Goal: Check status: Check status

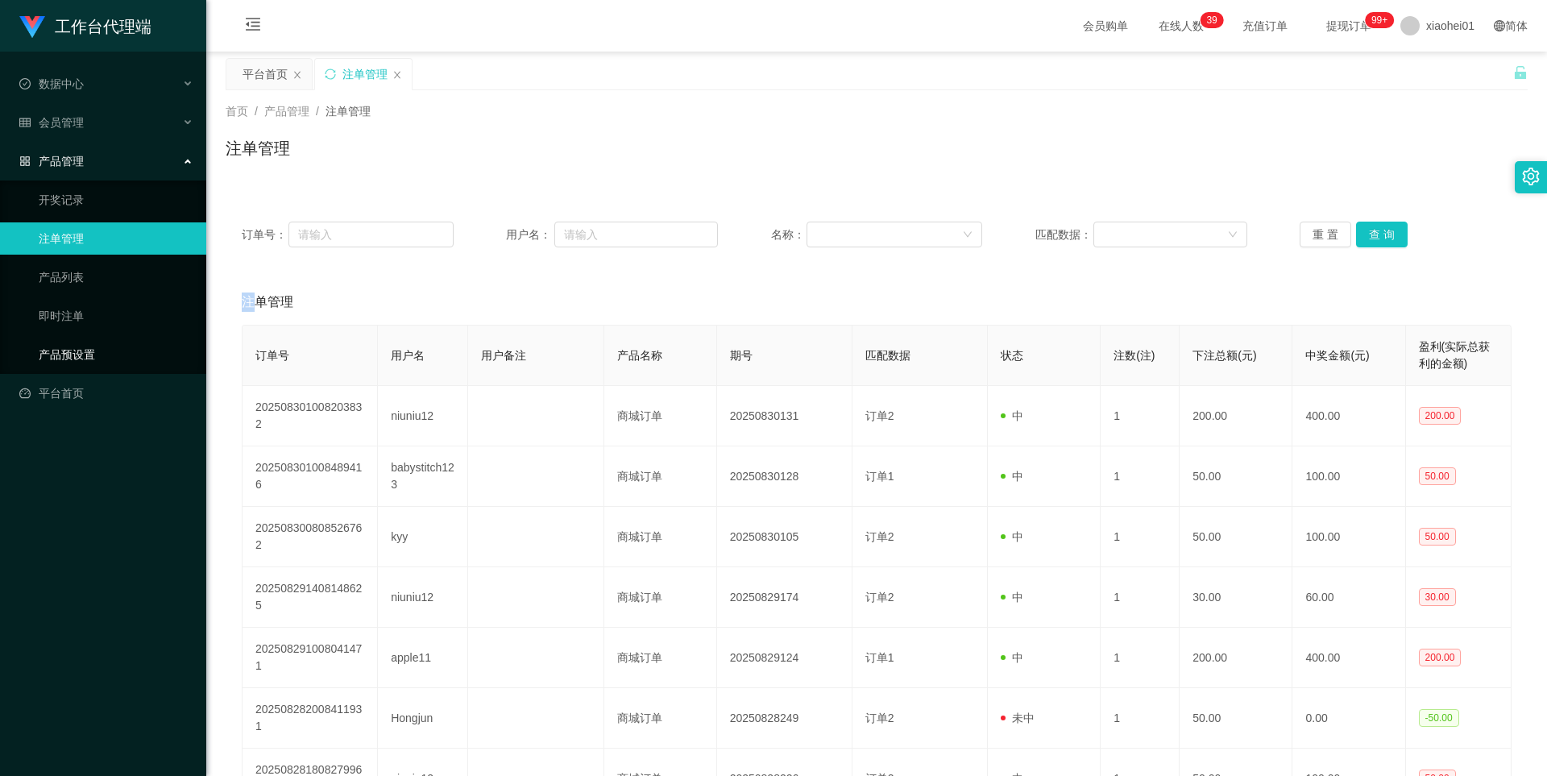
click at [94, 350] on link "产品预设置" at bounding box center [116, 354] width 155 height 32
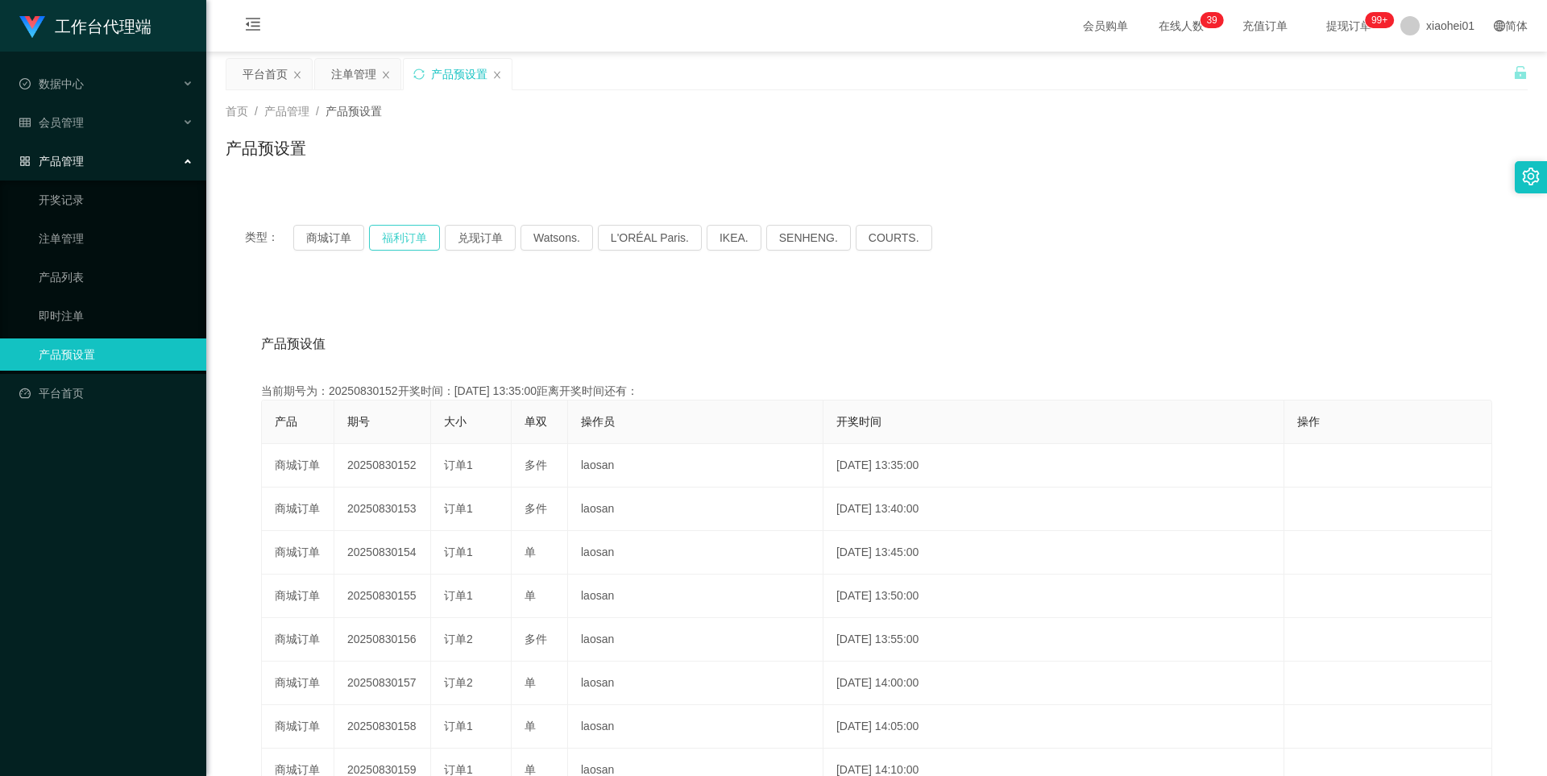
click at [408, 234] on button "福利订单" at bounding box center [404, 238] width 71 height 26
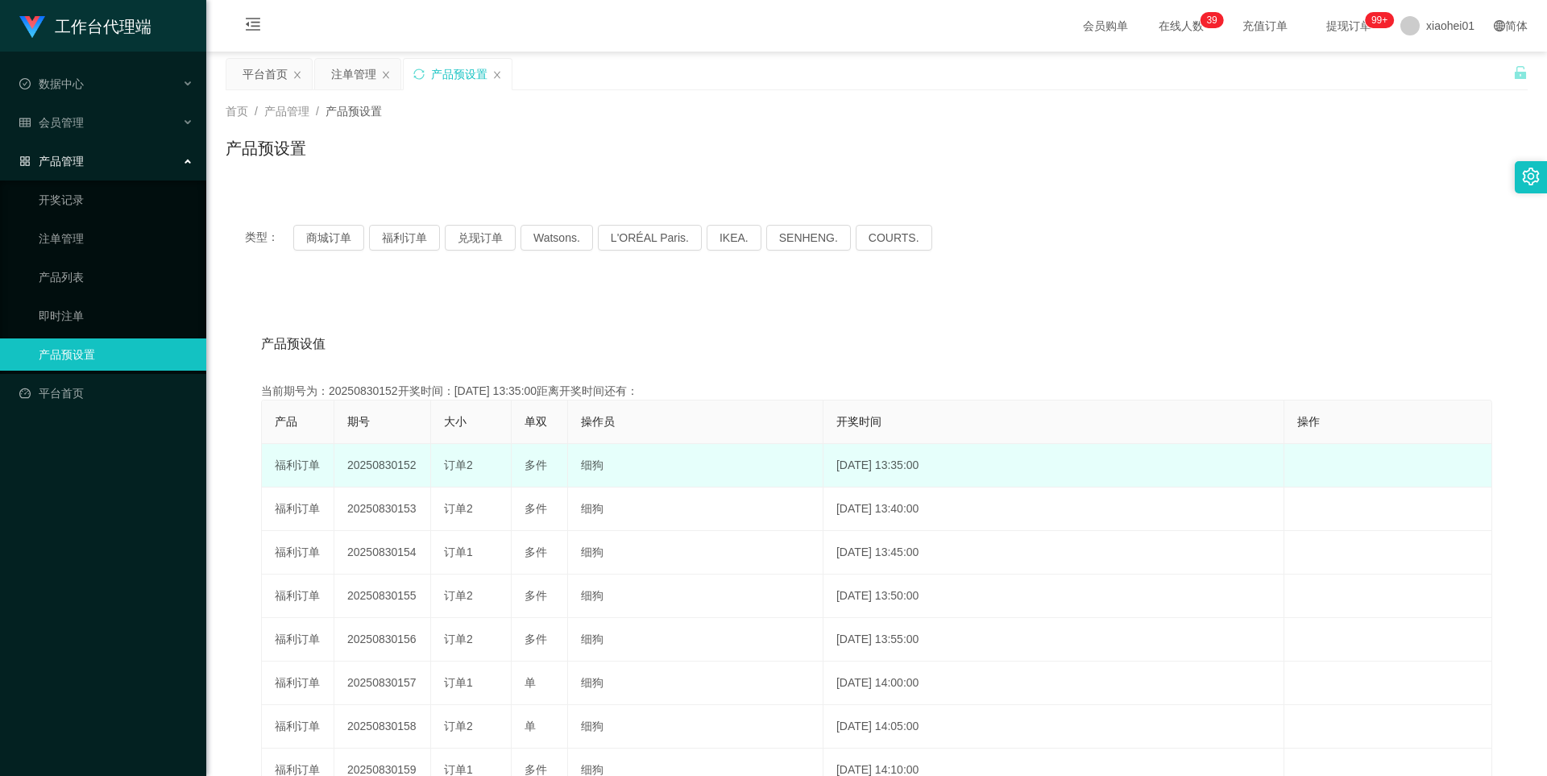
click at [388, 464] on td "20250830152" at bounding box center [382, 466] width 97 height 44
copy td "20250830152"
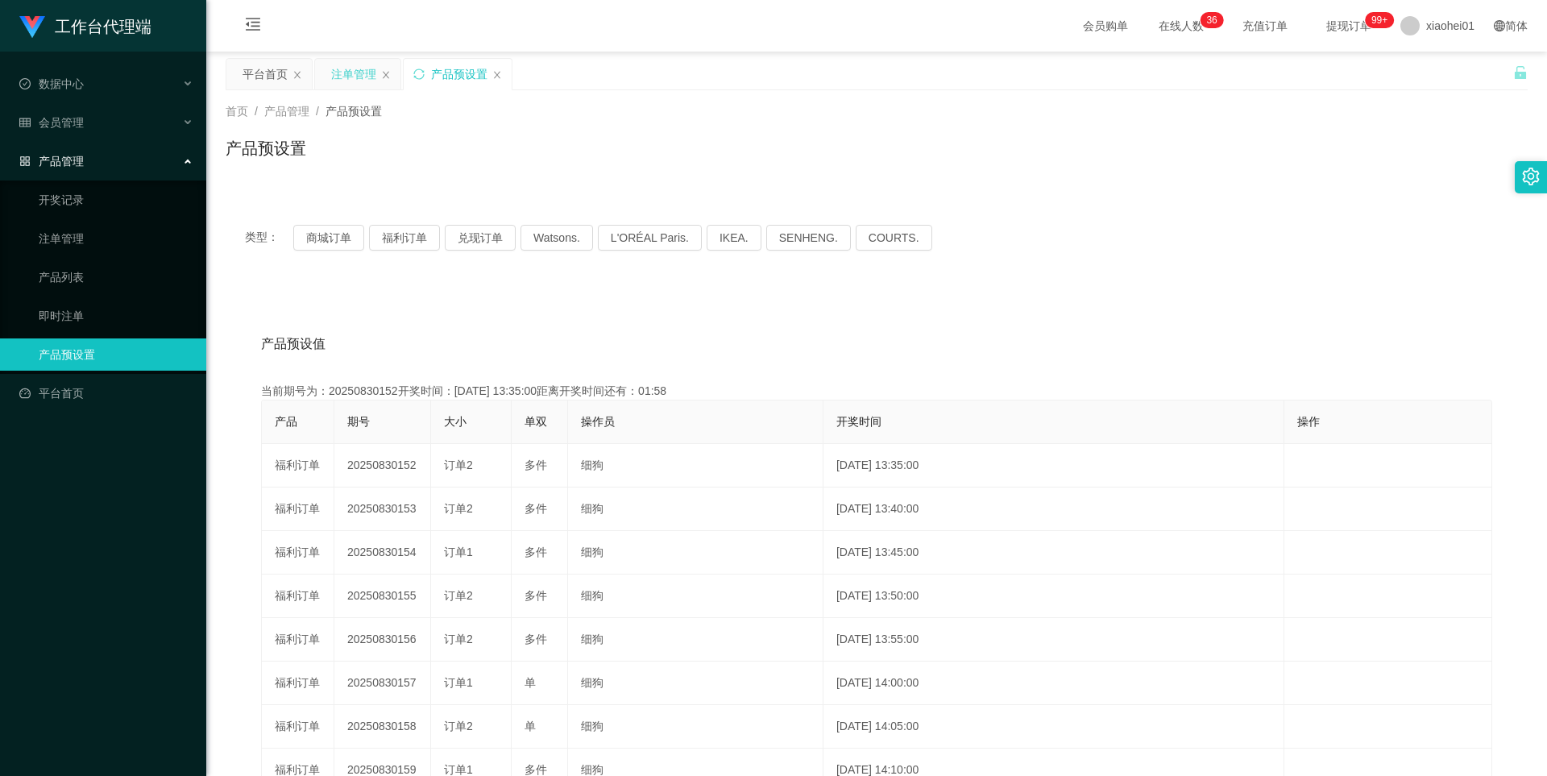
click at [349, 75] on div "注单管理" at bounding box center [353, 74] width 45 height 31
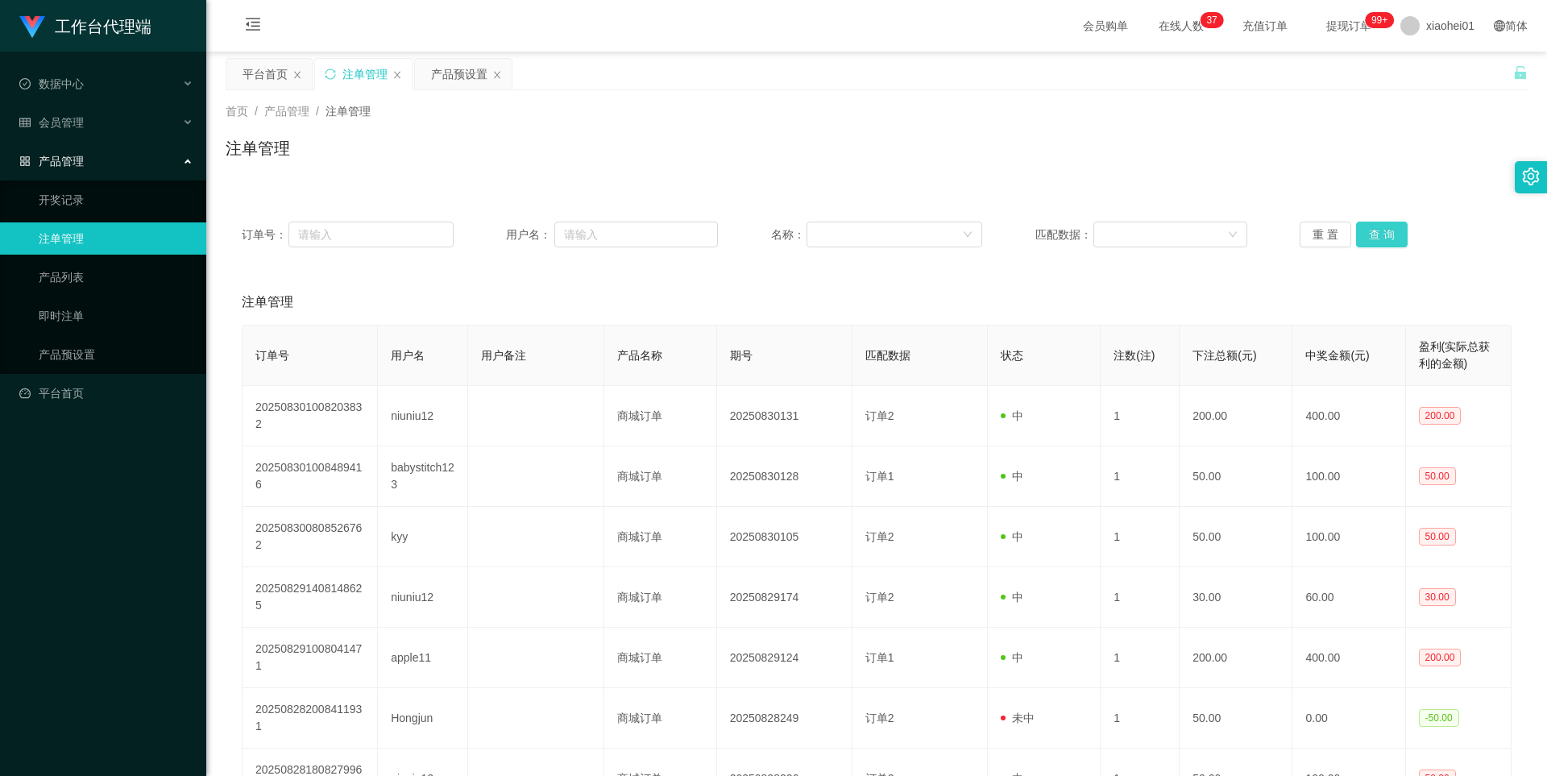
click at [1386, 231] on button "查 询" at bounding box center [1382, 235] width 52 height 26
click at [1386, 231] on div "重 置 查 询" at bounding box center [1406, 235] width 212 height 26
click at [1386, 231] on button "查 询" at bounding box center [1382, 235] width 52 height 26
click at [1386, 231] on div "重 置 查 询" at bounding box center [1406, 235] width 212 height 26
click at [1372, 234] on button "查 询" at bounding box center [1382, 235] width 52 height 26
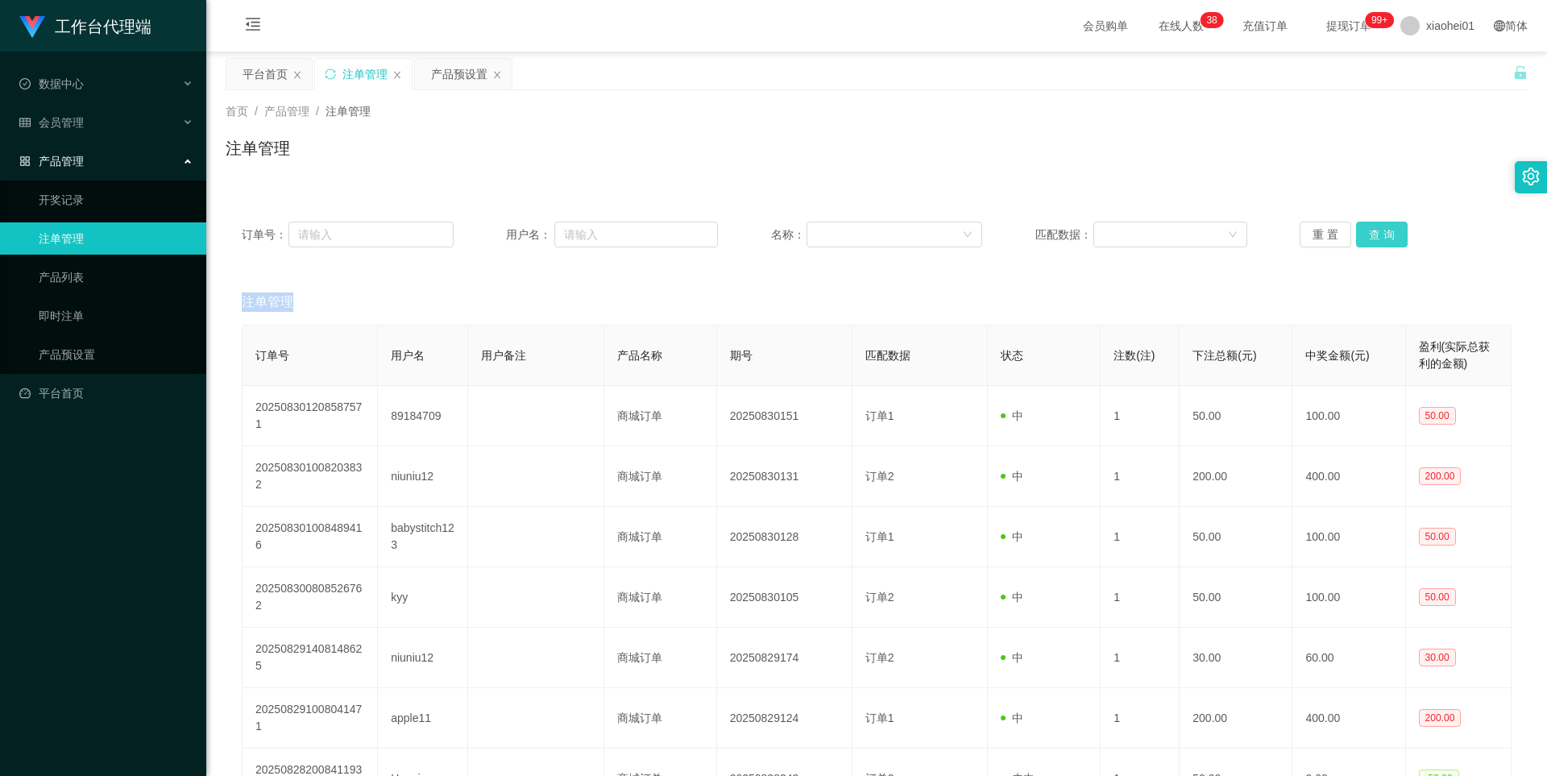
click at [1372, 234] on div "重 置 查 询" at bounding box center [1406, 235] width 212 height 26
click at [1372, 234] on button "查 询" at bounding box center [1382, 235] width 52 height 26
click at [1379, 230] on button "查 询" at bounding box center [1382, 235] width 52 height 26
click at [1379, 231] on div "重 置 查 询" at bounding box center [1406, 235] width 212 height 26
click at [1379, 231] on button "查 询" at bounding box center [1390, 235] width 69 height 26
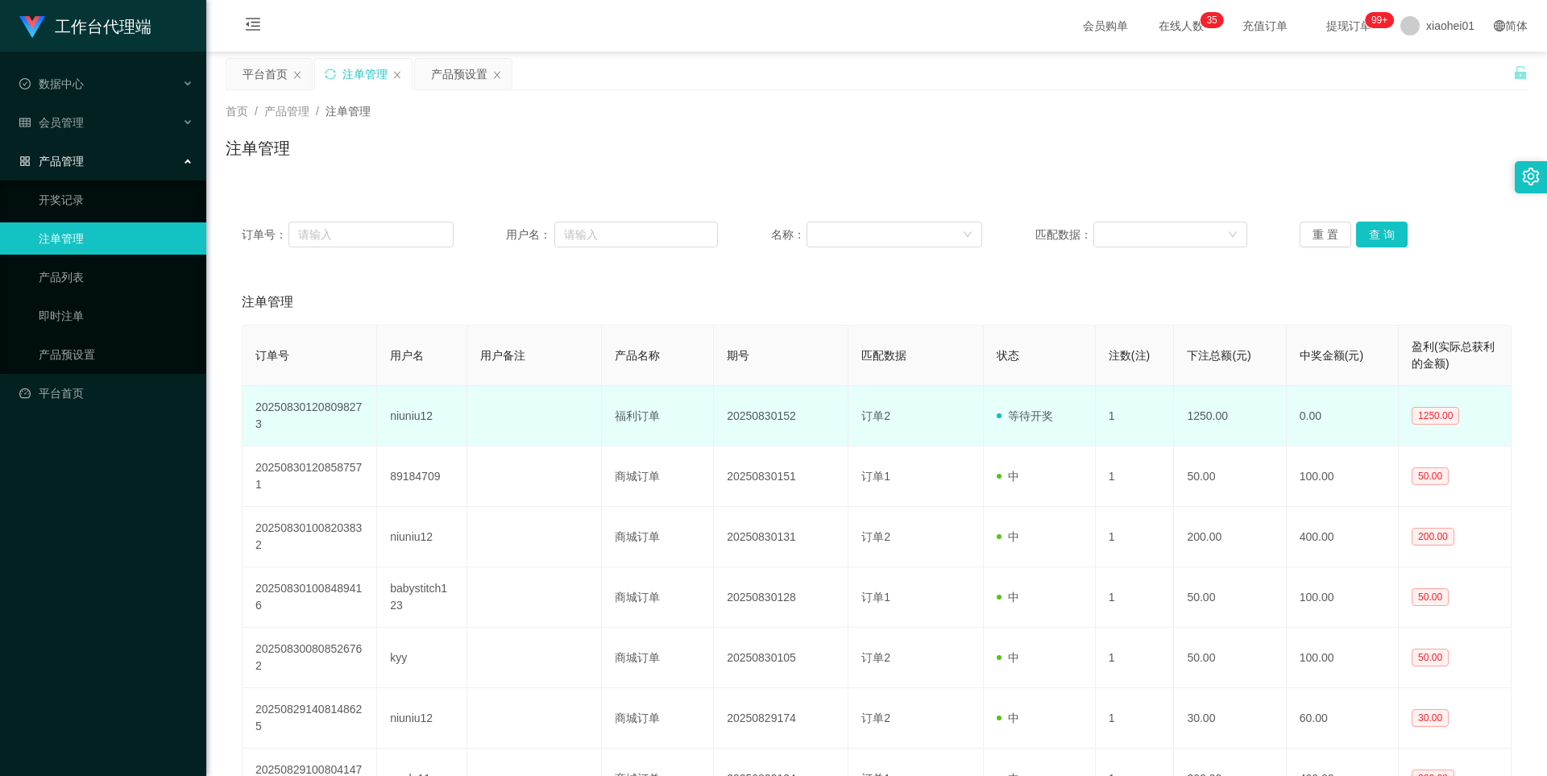
click at [400, 425] on td "niuniu12" at bounding box center [421, 416] width 89 height 60
click at [417, 418] on td "niuniu12" at bounding box center [421, 416] width 89 height 60
click at [409, 415] on td "niuniu12" at bounding box center [421, 416] width 89 height 60
click at [409, 414] on td "niuniu12" at bounding box center [421, 416] width 89 height 60
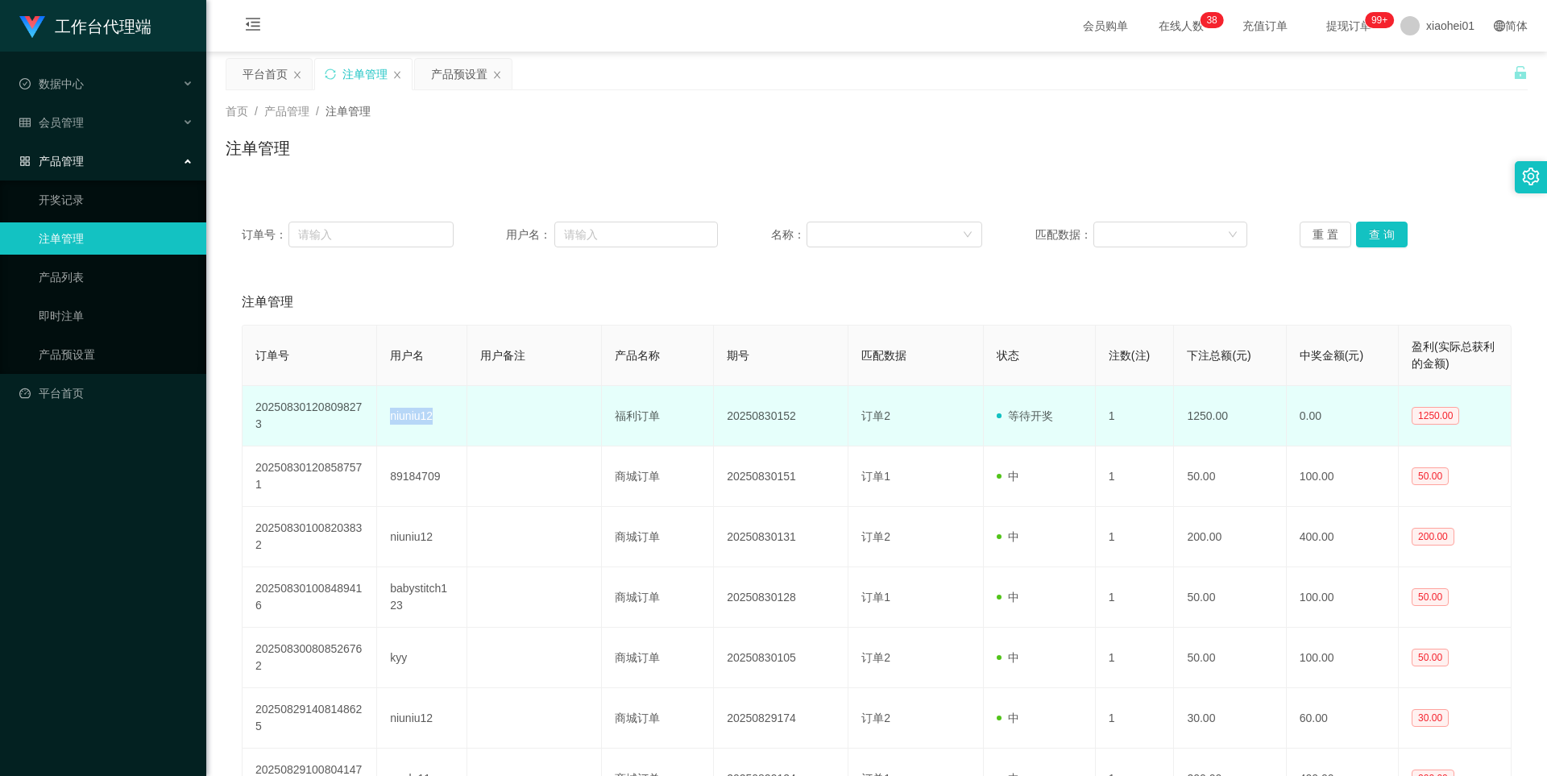
copy td "niuniu12"
